Goal: Task Accomplishment & Management: Manage account settings

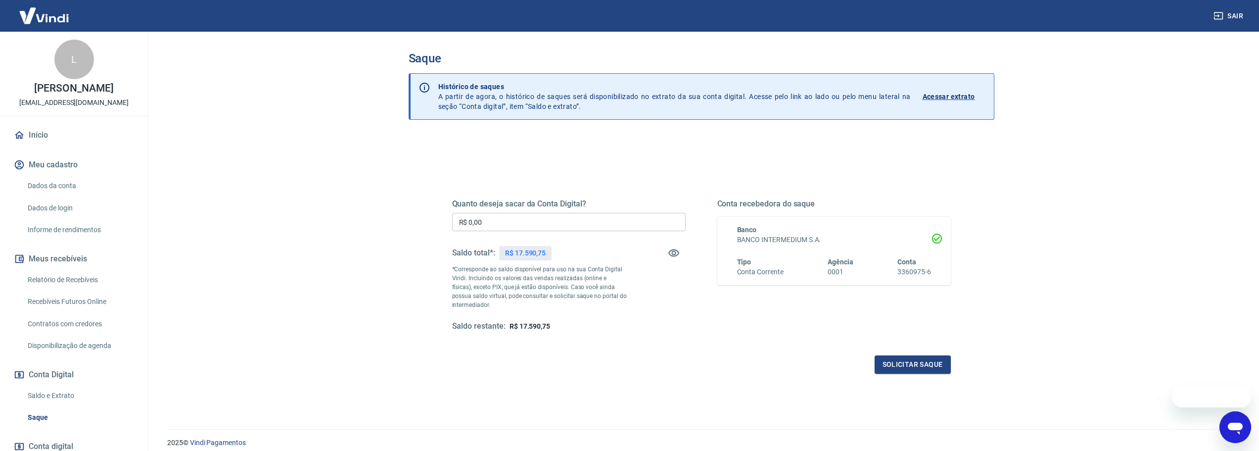
click at [541, 212] on div "Quanto deseja sacar da Conta Digital? R$ 0,00 ​ Saldo total*: R$ 17.590,75 *Cor…" at bounding box center [568, 265] width 233 height 133
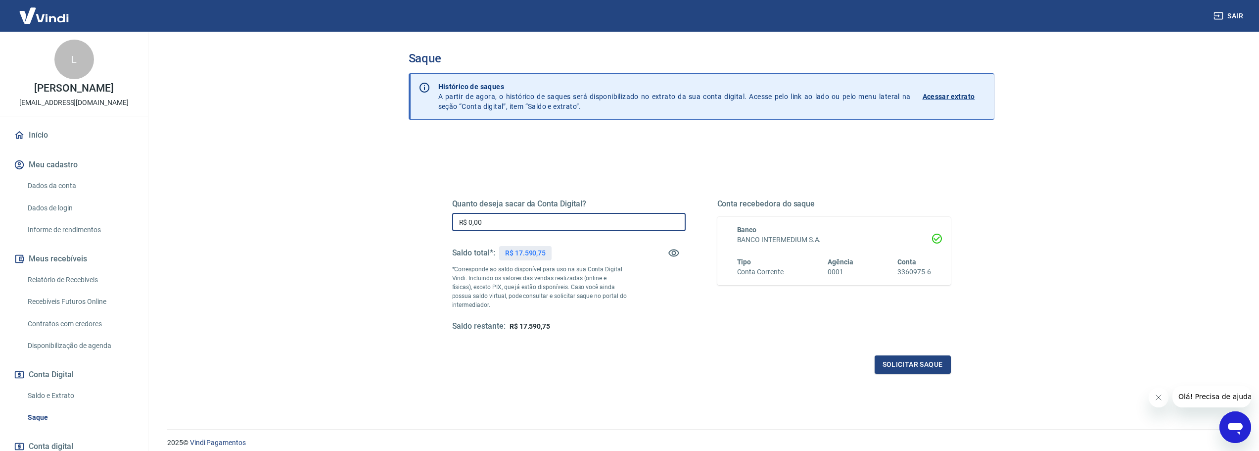
drag, startPoint x: 410, startPoint y: 208, endPoint x: 400, endPoint y: 207, distance: 9.9
click at [400, 207] on div "Saque Histórico de saques A partir de agora, o histórico de saques será disponi…" at bounding box center [701, 224] width 609 height 385
click at [479, 227] on input "R$ 17.580,75" at bounding box center [568, 222] width 233 height 18
click at [487, 226] on input "R$ 17.380,75" at bounding box center [568, 222] width 233 height 18
type input "R$ 17.340,75"
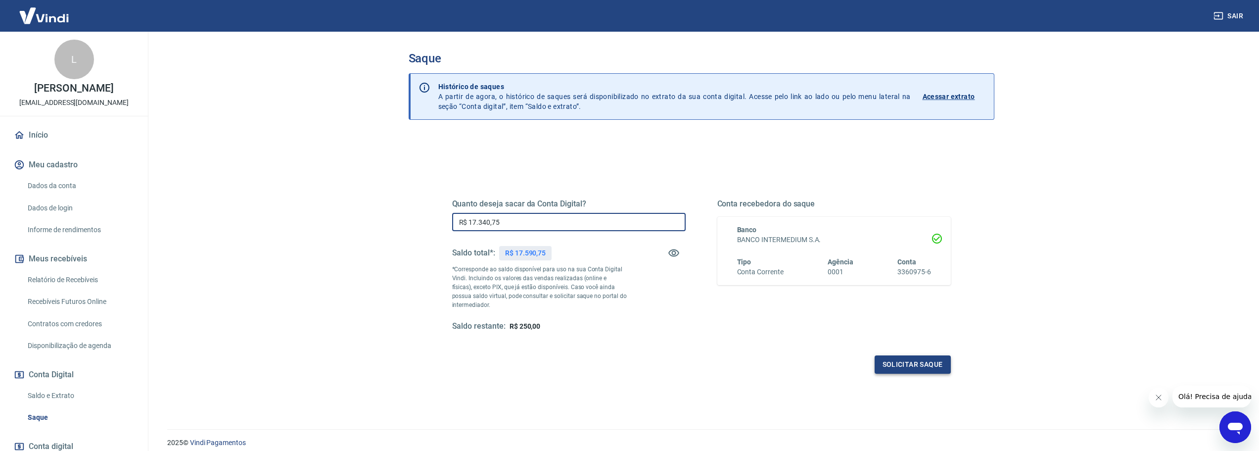
click at [891, 364] on button "Solicitar saque" at bounding box center [912, 364] width 76 height 18
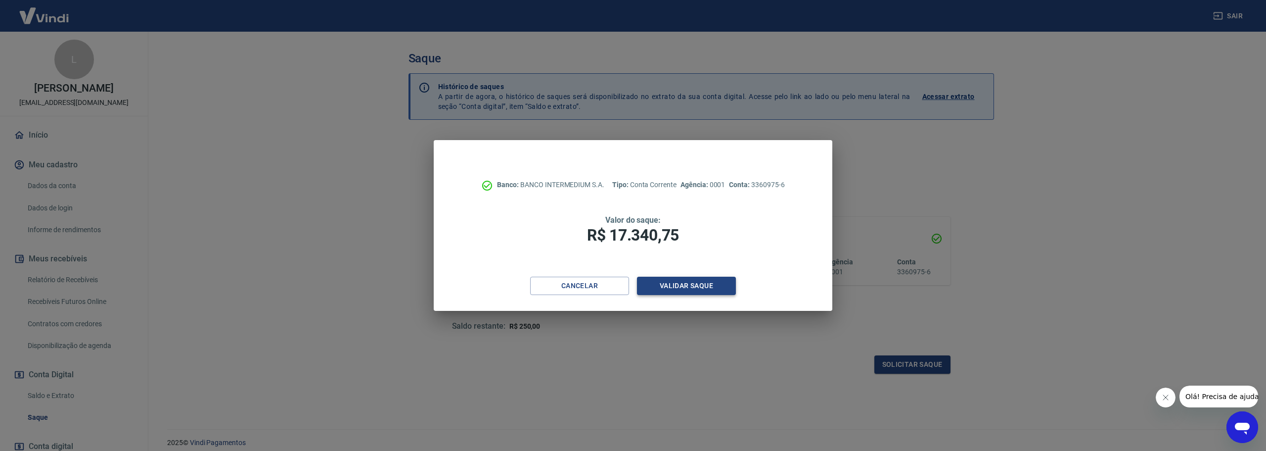
click at [685, 292] on button "Validar saque" at bounding box center [686, 285] width 99 height 18
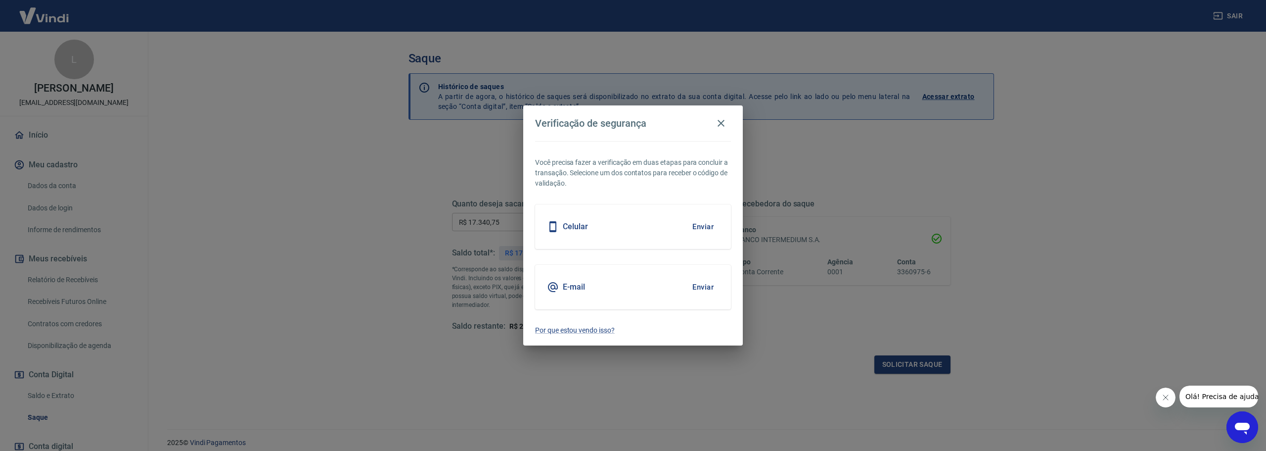
click at [703, 291] on button "Enviar" at bounding box center [703, 286] width 32 height 21
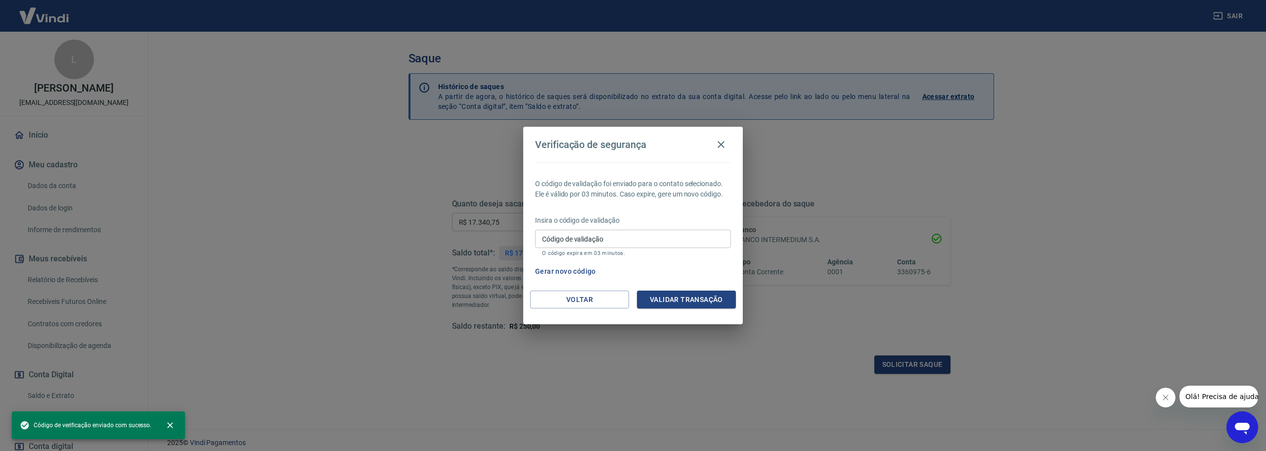
click at [610, 242] on input "Código de validação" at bounding box center [633, 239] width 196 height 18
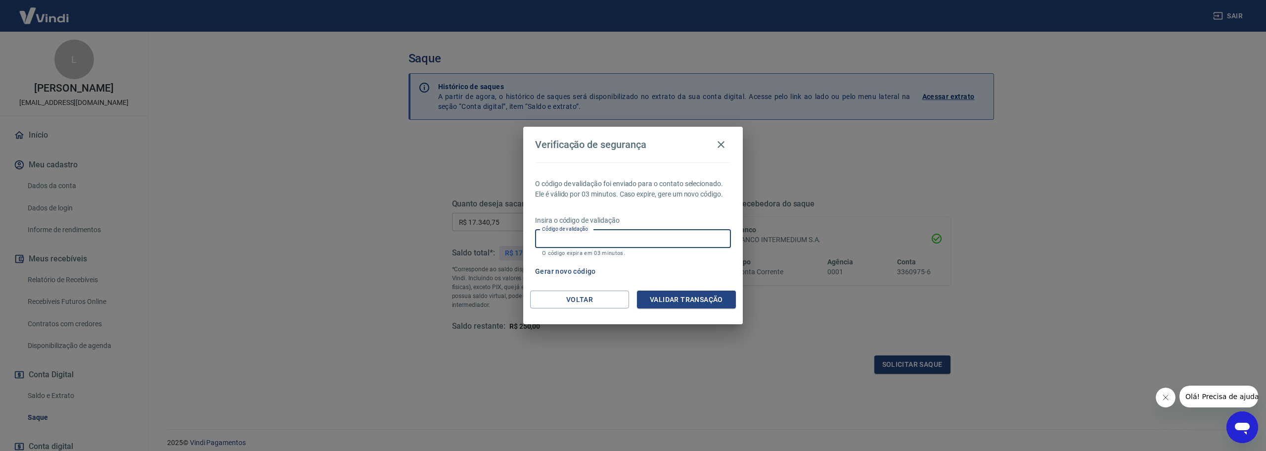
paste input "146121"
type input "146121"
click at [667, 305] on button "Validar transação" at bounding box center [686, 299] width 99 height 18
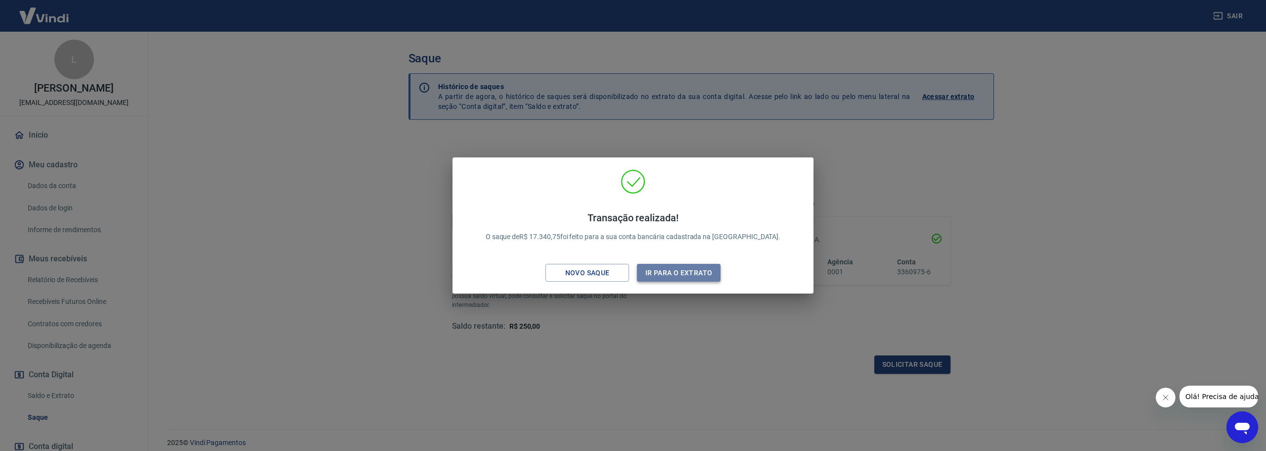
click at [694, 272] on button "Ir para o extrato" at bounding box center [679, 273] width 84 height 18
